Goal: Information Seeking & Learning: Learn about a topic

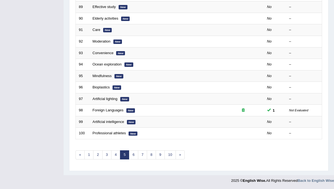
scroll to position [177, 0]
click at [131, 154] on link "6" at bounding box center [133, 155] width 9 height 9
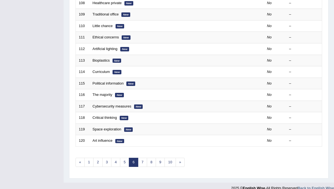
scroll to position [170, 0]
click at [139, 161] on link "7" at bounding box center [142, 162] width 9 height 9
click at [139, 164] on link "7" at bounding box center [142, 162] width 9 height 9
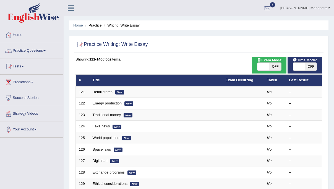
click at [276, 65] on span "OFF" at bounding box center [275, 67] width 12 height 8
checkbox input "true"
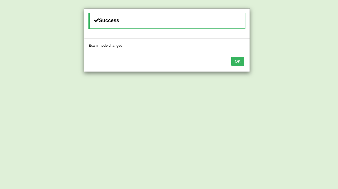
click at [239, 57] on button "OK" at bounding box center [237, 61] width 13 height 9
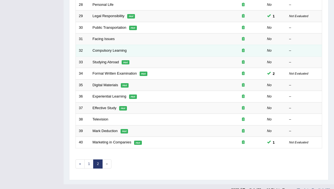
scroll to position [177, 0]
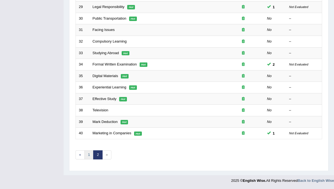
click at [86, 155] on link "1" at bounding box center [88, 154] width 9 height 9
